Goal: Task Accomplishment & Management: Manage account settings

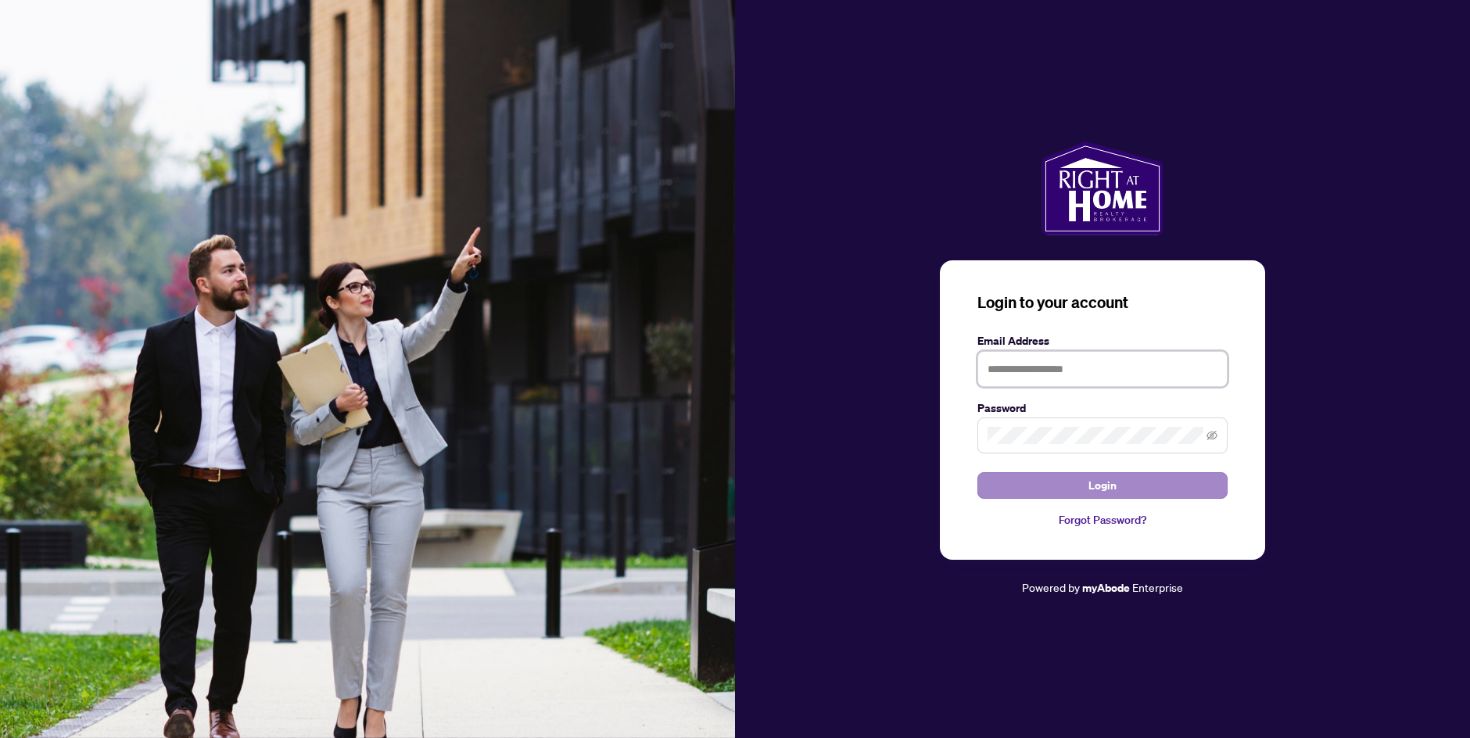
type input "**********"
click at [1001, 490] on button "Login" at bounding box center [1102, 485] width 250 height 27
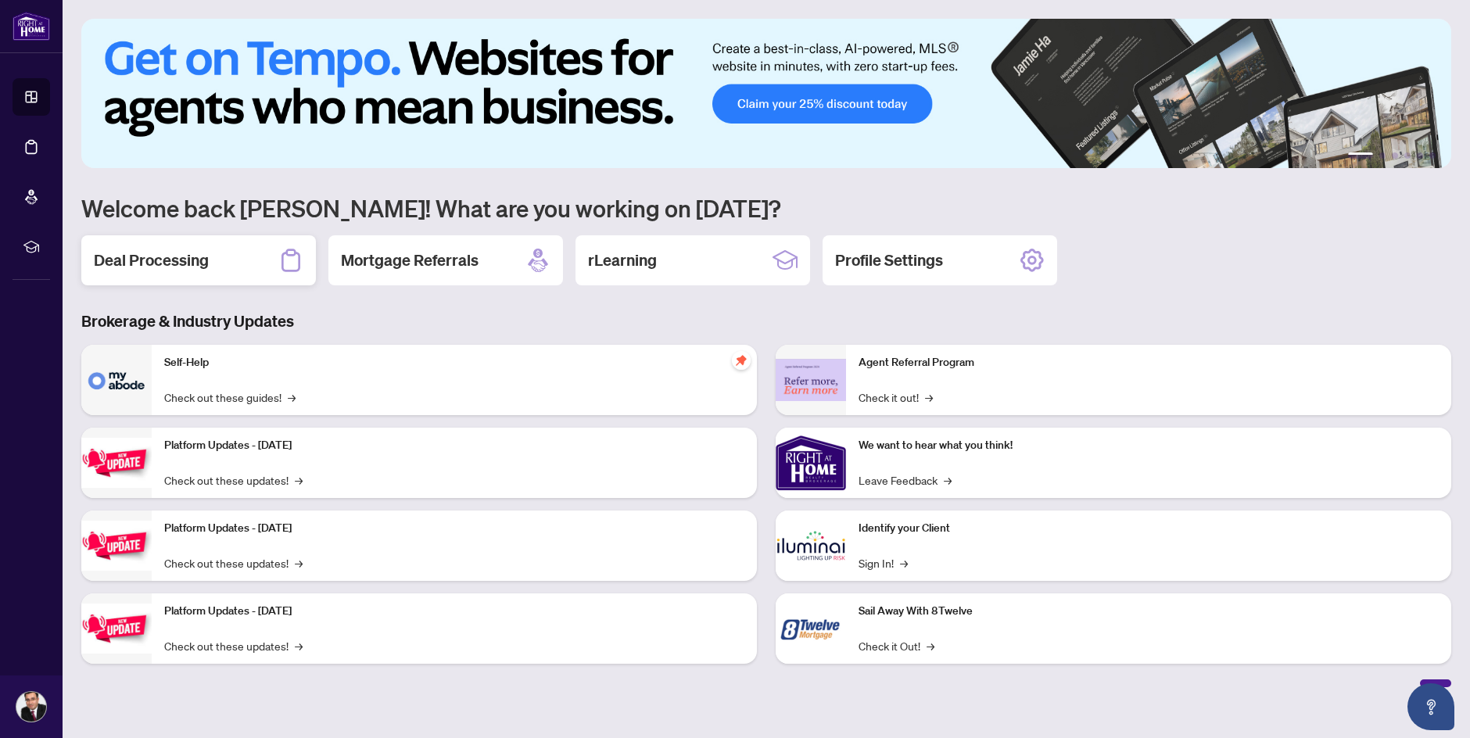
click at [181, 259] on h2 "Deal Processing" at bounding box center [151, 260] width 115 height 22
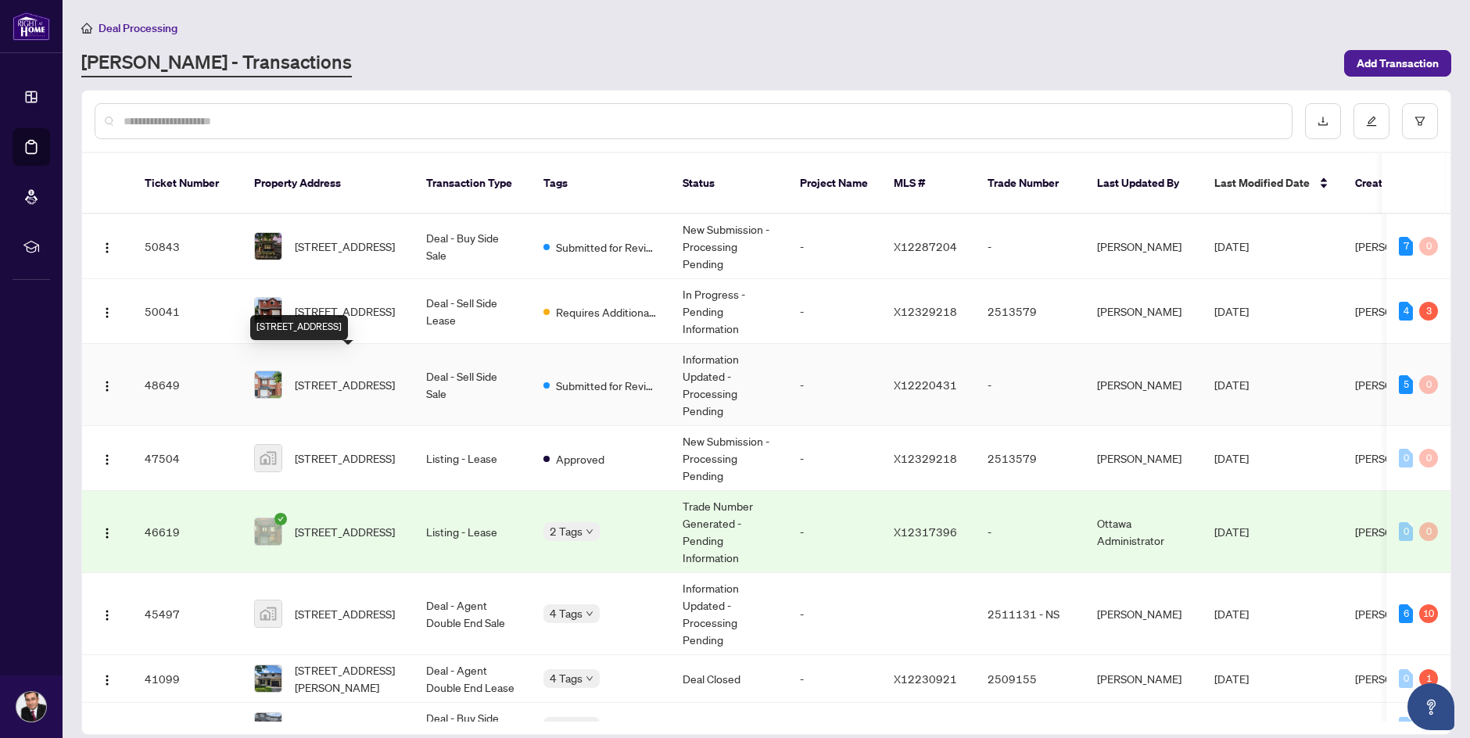
click at [374, 376] on span "[STREET_ADDRESS]" at bounding box center [345, 384] width 100 height 17
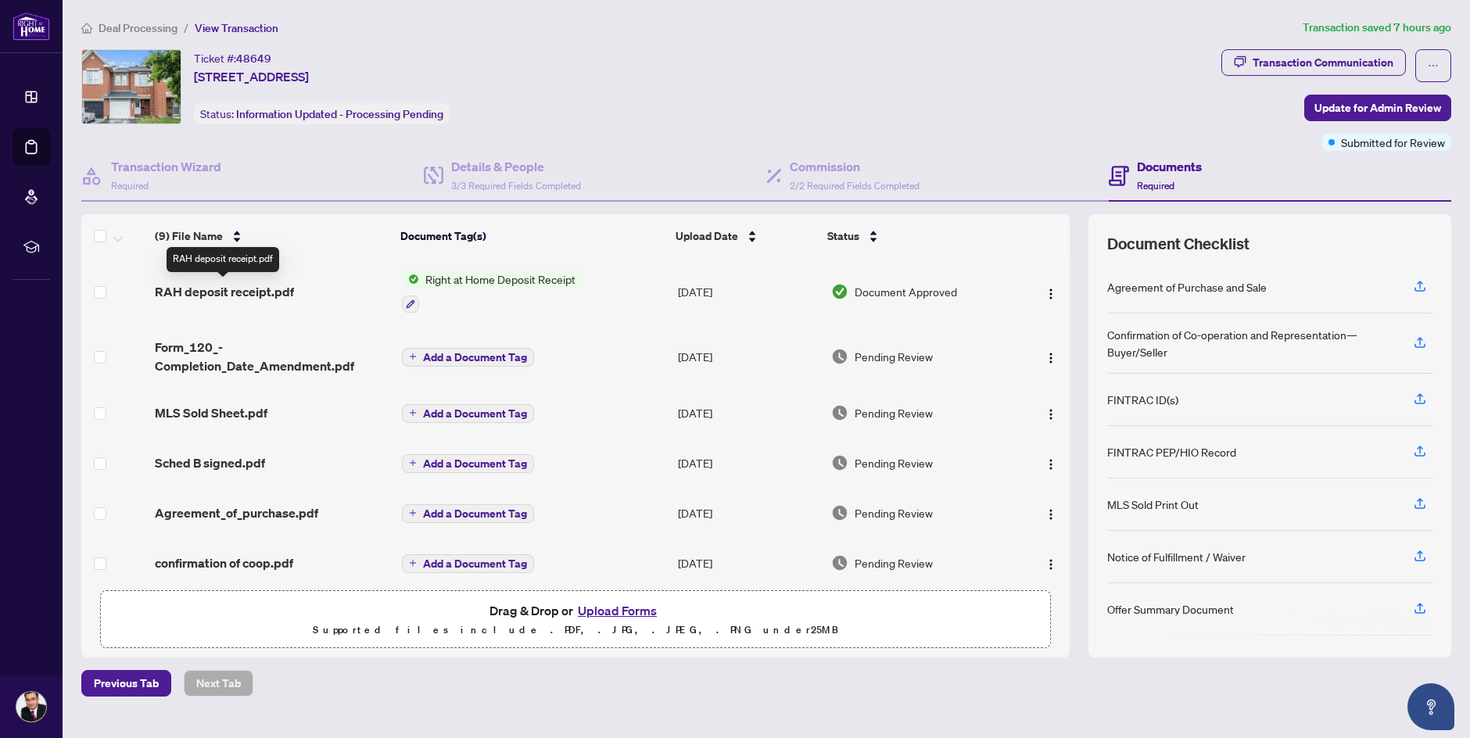
click at [271, 292] on span "RAH deposit receipt.pdf" at bounding box center [224, 291] width 139 height 19
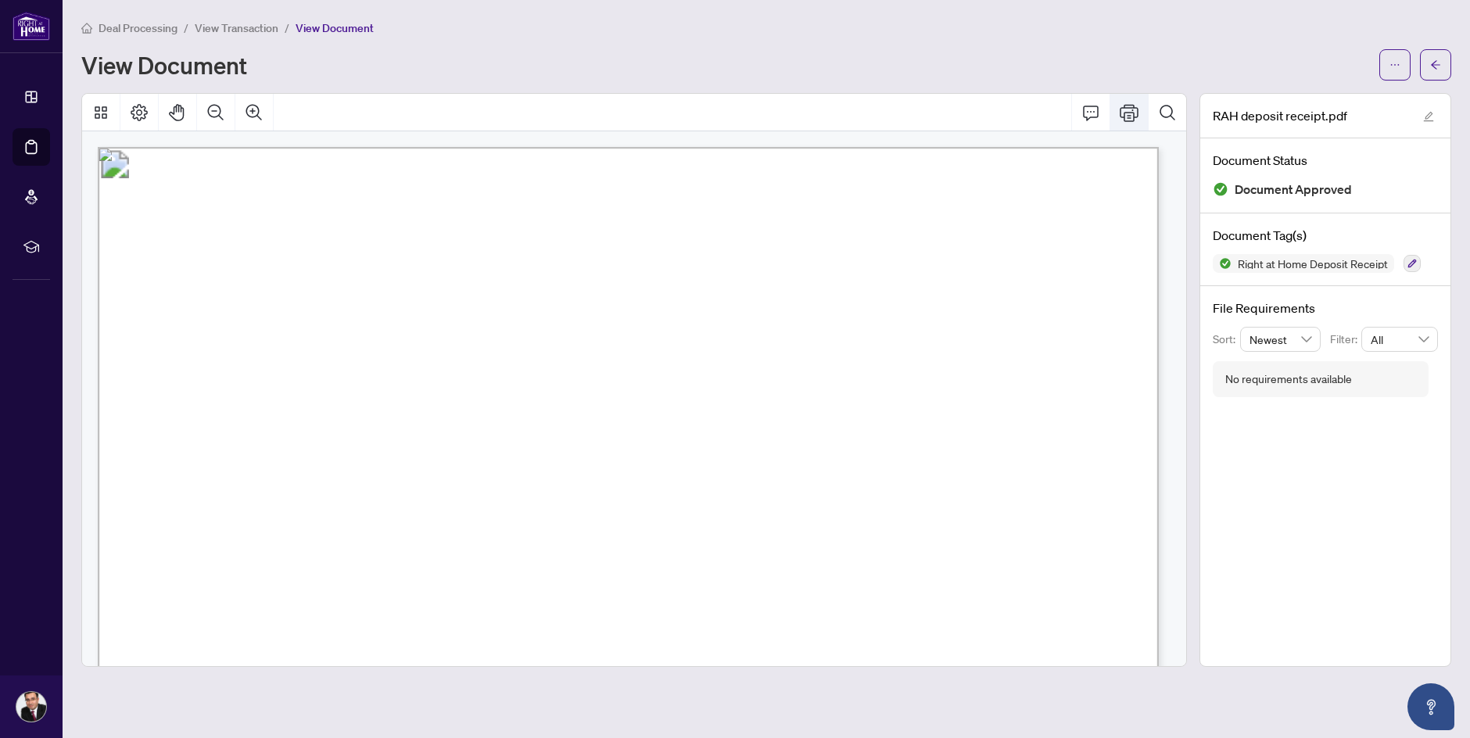
click at [1123, 115] on icon "Print" at bounding box center [1128, 112] width 19 height 19
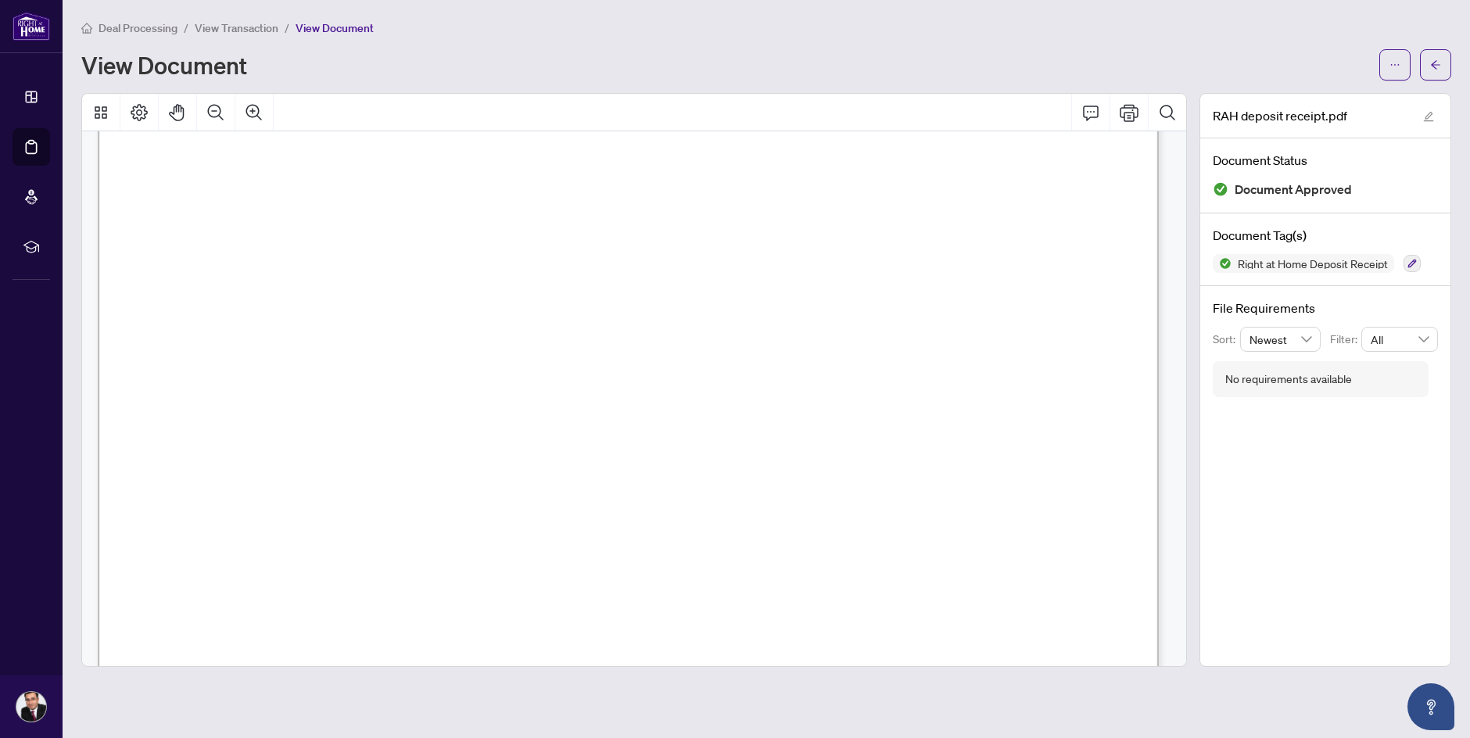
scroll to position [469, 0]
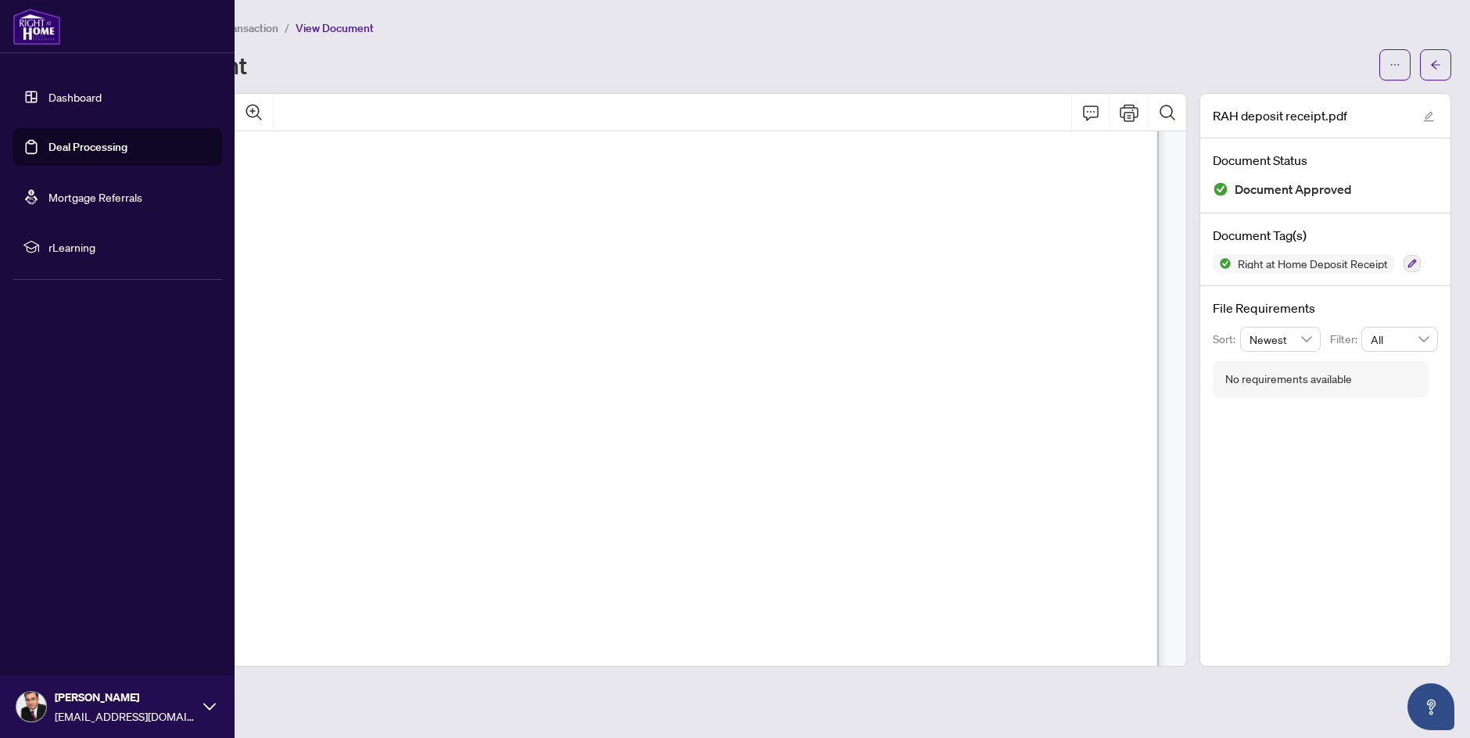
click at [36, 23] on img at bounding box center [37, 27] width 48 height 38
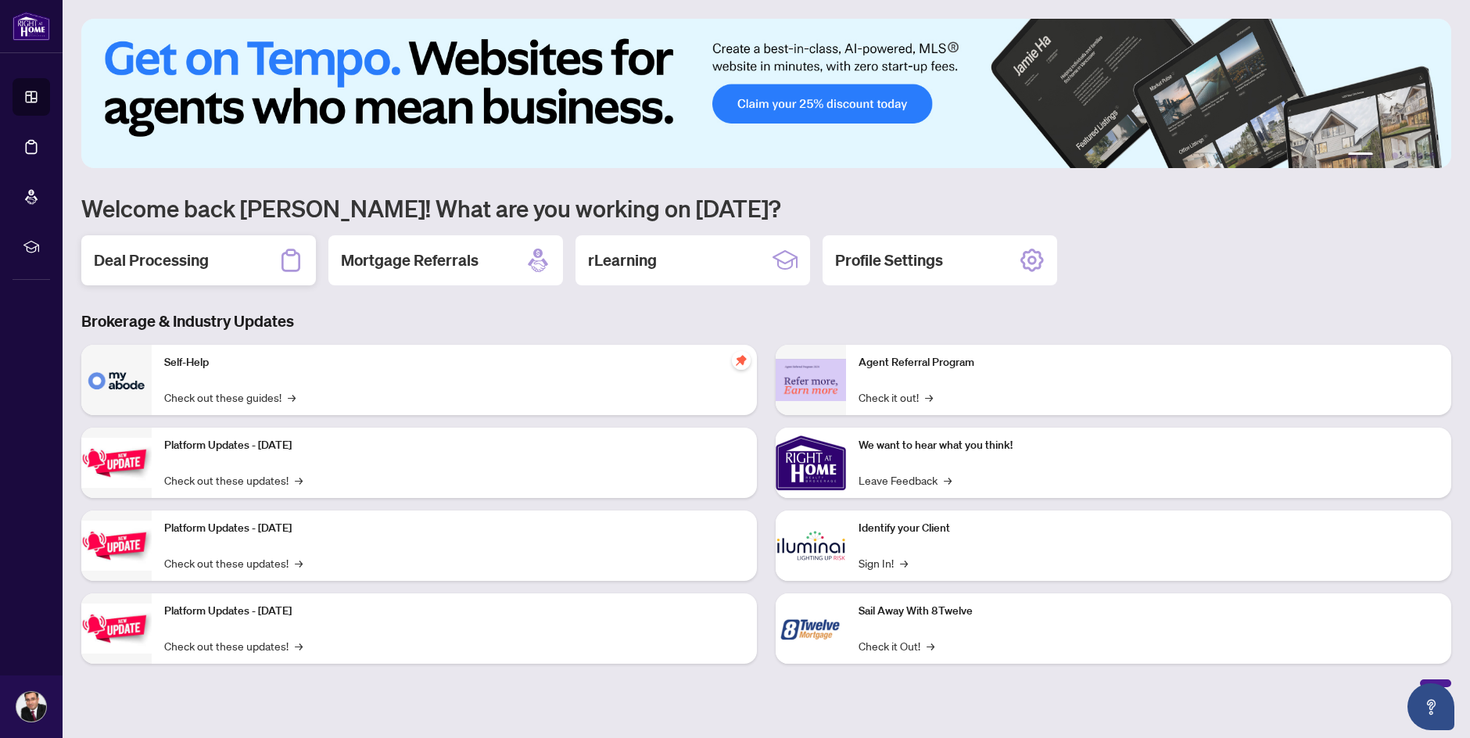
click at [143, 264] on h2 "Deal Processing" at bounding box center [151, 260] width 115 height 22
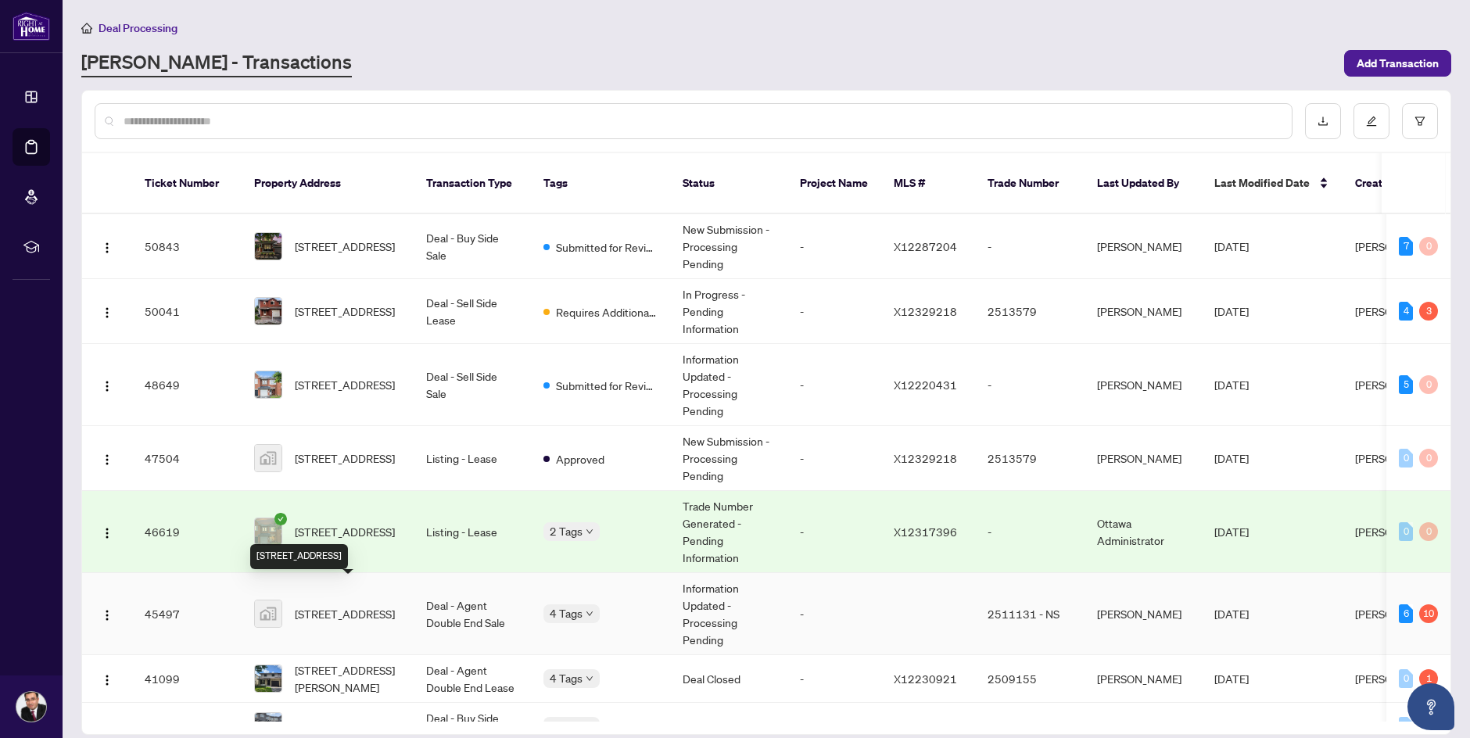
click at [348, 605] on span "[STREET_ADDRESS]" at bounding box center [345, 613] width 100 height 17
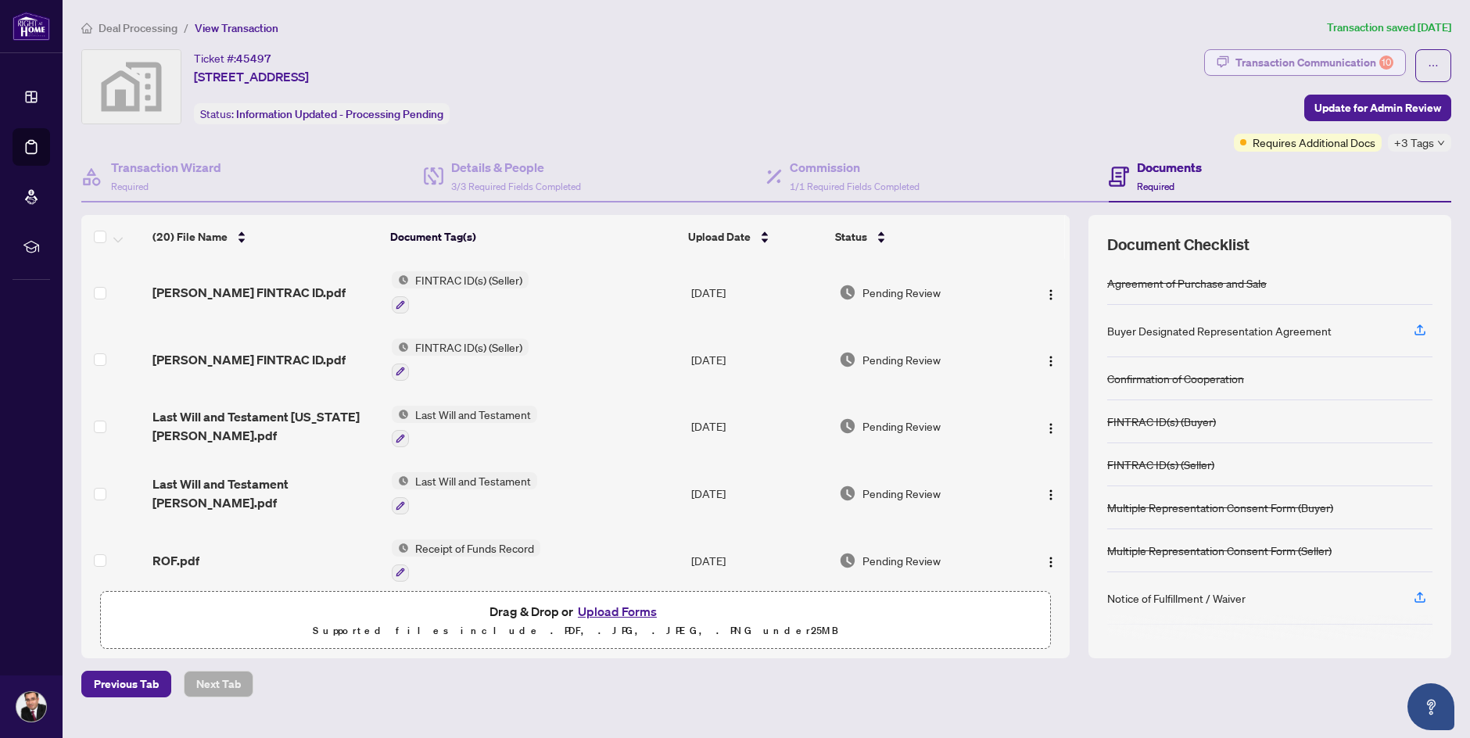
click at [1276, 63] on div "Transaction Communication 10" at bounding box center [1314, 62] width 158 height 25
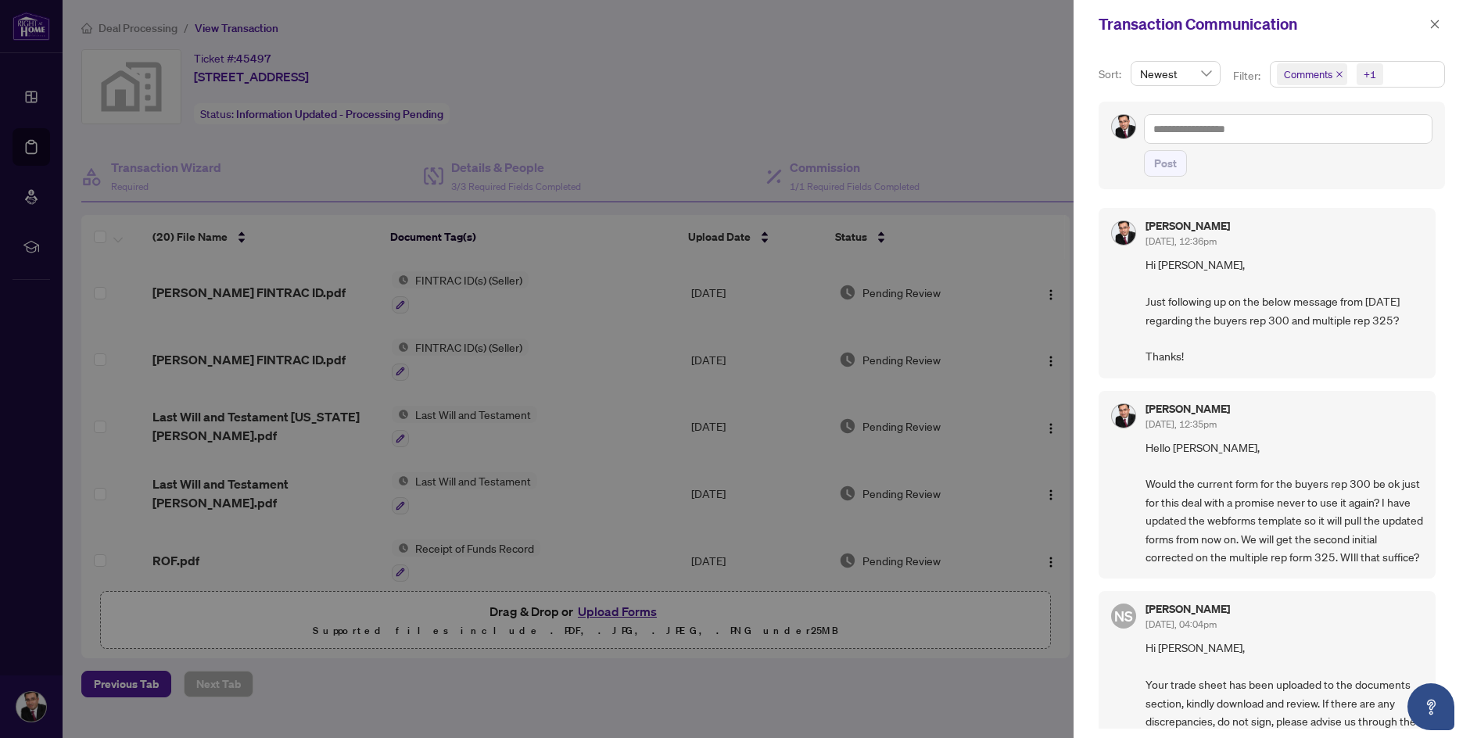
click at [1035, 110] on div at bounding box center [735, 369] width 1470 height 738
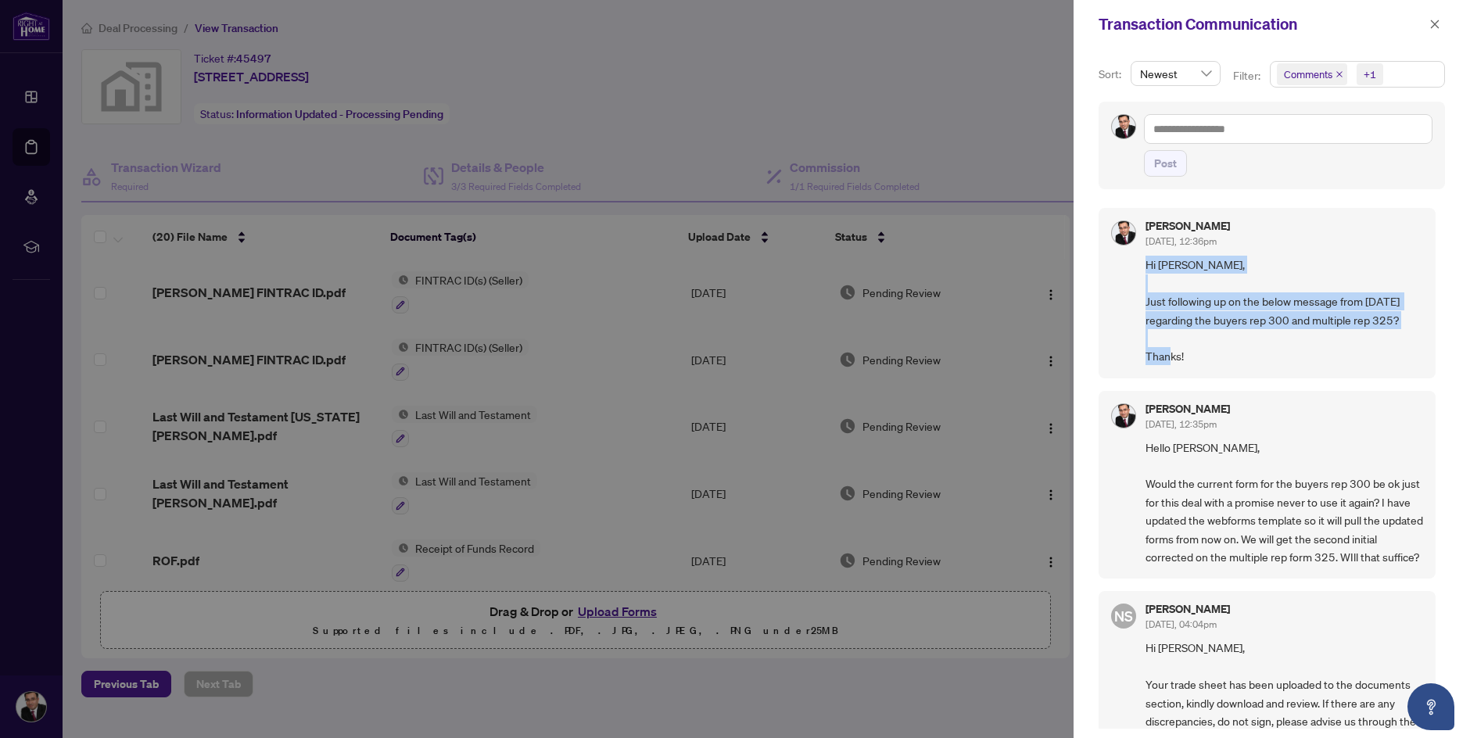
drag, startPoint x: 1145, startPoint y: 267, endPoint x: 1239, endPoint y: 388, distance: 153.2
click at [1239, 378] on div "[PERSON_NAME] [DATE], 12:36pm Hi [PERSON_NAME], Just following up on the below …" at bounding box center [1266, 293] width 337 height 170
copy span "Hi [PERSON_NAME], Just following up on the below message from [DATE] regarding …"
